Goal: Task Accomplishment & Management: Use online tool/utility

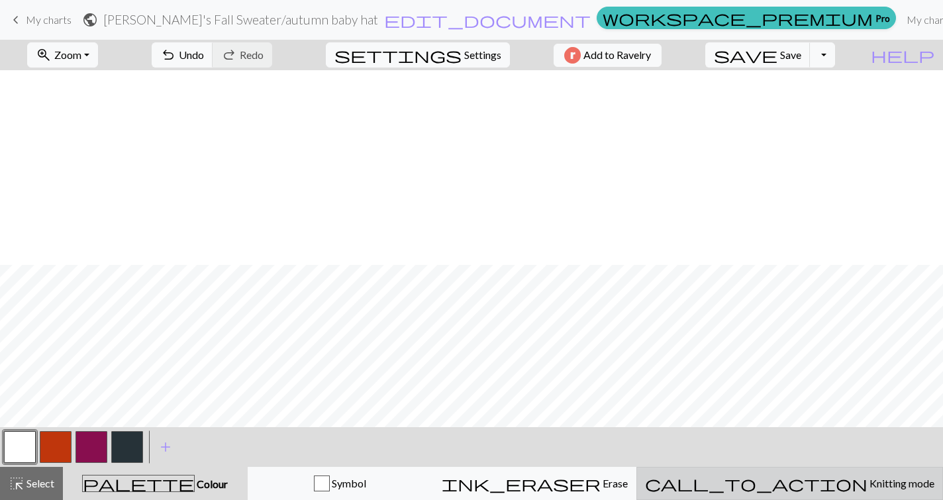
drag, startPoint x: 0, startPoint y: 0, endPoint x: 793, endPoint y: 483, distance: 929.0
click at [793, 483] on span "call_to_action" at bounding box center [756, 483] width 223 height 19
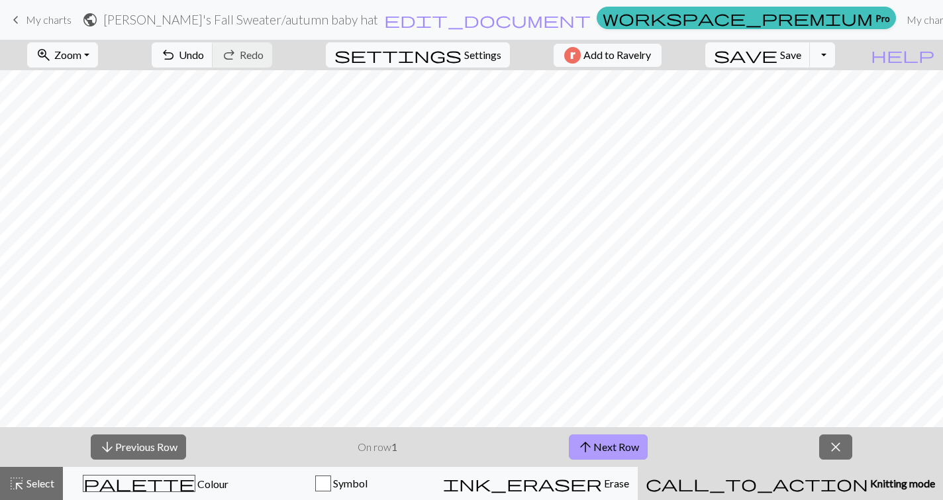
click at [606, 451] on button "arrow_upward Next Row" at bounding box center [608, 446] width 79 height 25
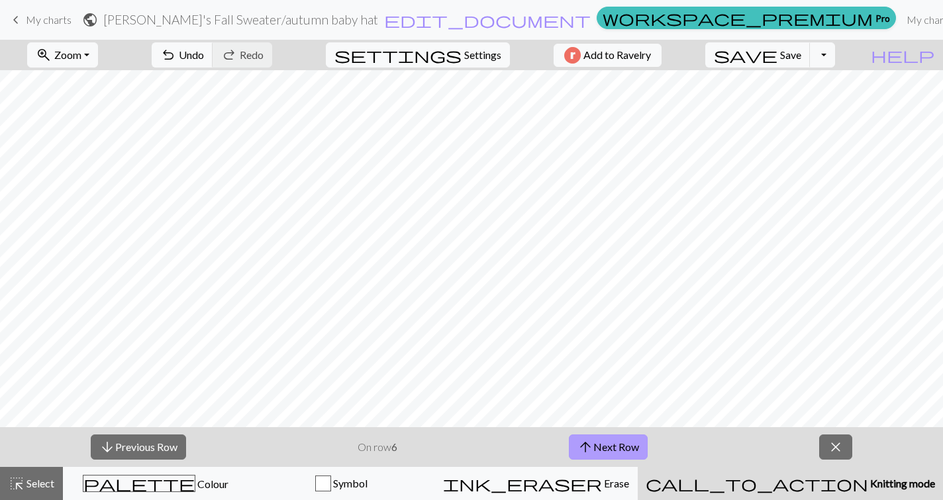
click at [606, 451] on button "arrow_upward Next Row" at bounding box center [608, 446] width 79 height 25
click at [110, 450] on span "arrow_downward" at bounding box center [107, 447] width 16 height 19
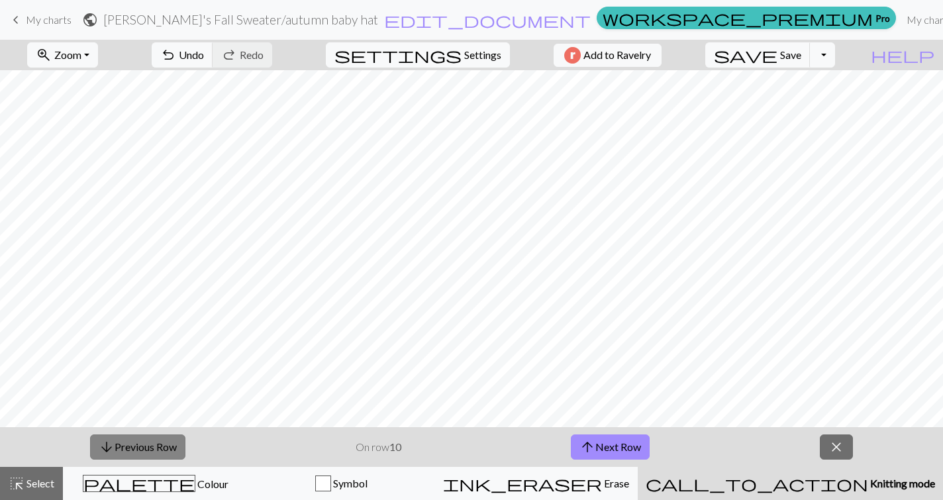
click at [110, 450] on span "arrow_downward" at bounding box center [107, 447] width 16 height 19
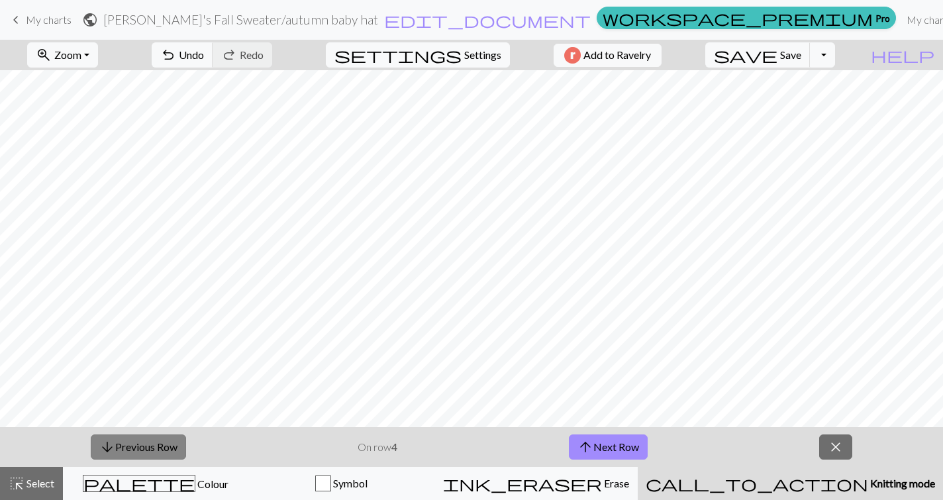
click at [110, 450] on span "arrow_downward" at bounding box center [107, 447] width 16 height 19
